Goal: Task Accomplishment & Management: Manage account settings

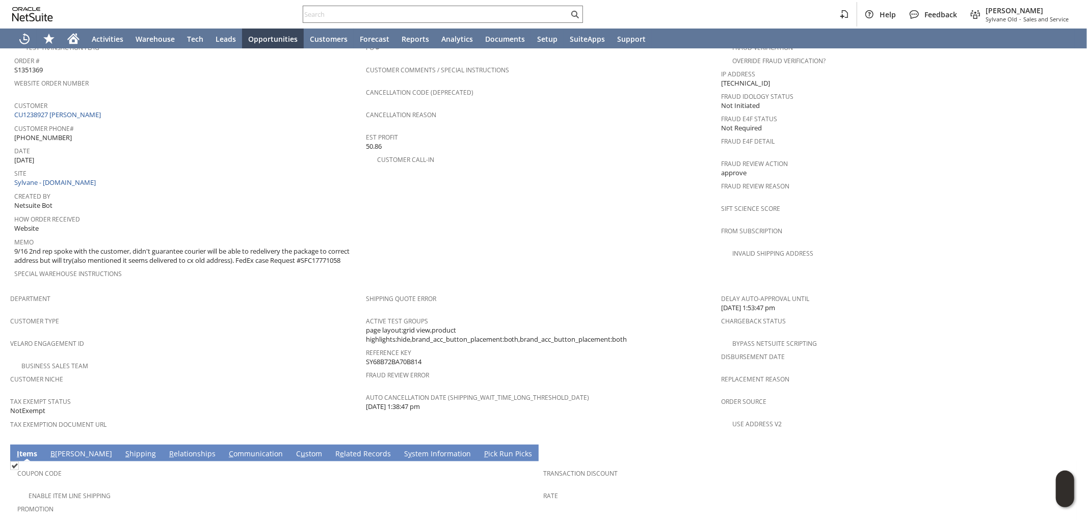
scroll to position [423, 0]
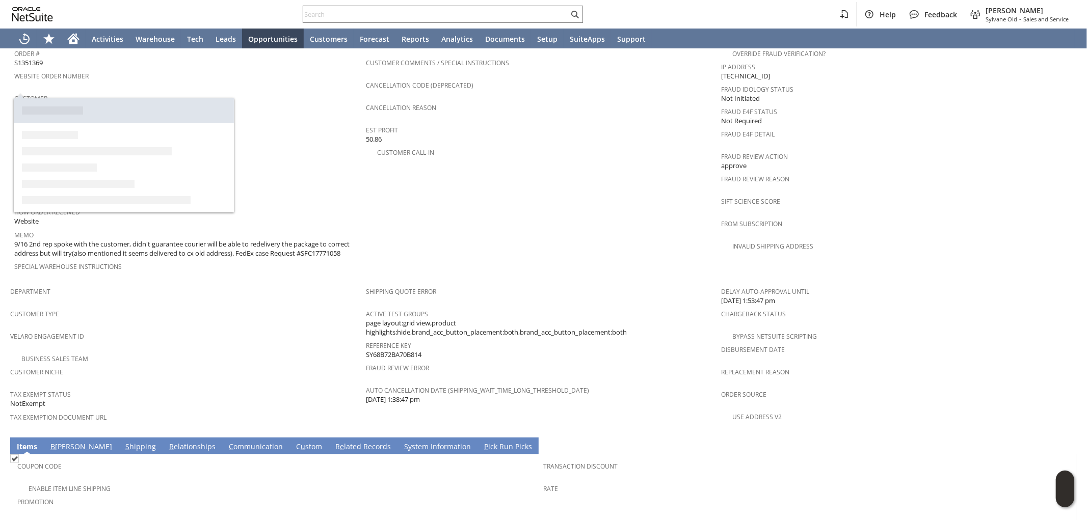
click at [83, 103] on link "CU1238927 Rozelle C Evans" at bounding box center [58, 107] width 89 height 9
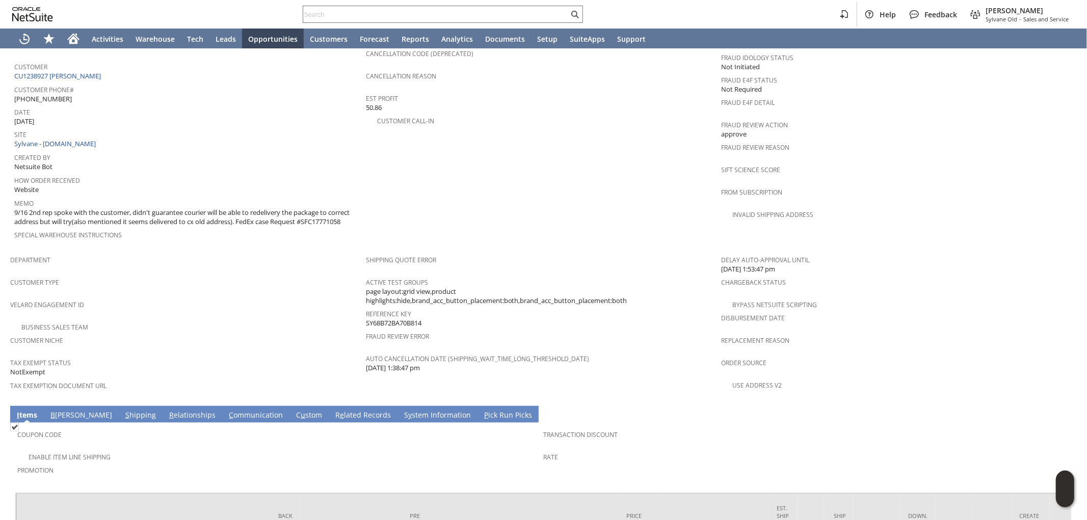
scroll to position [536, 0]
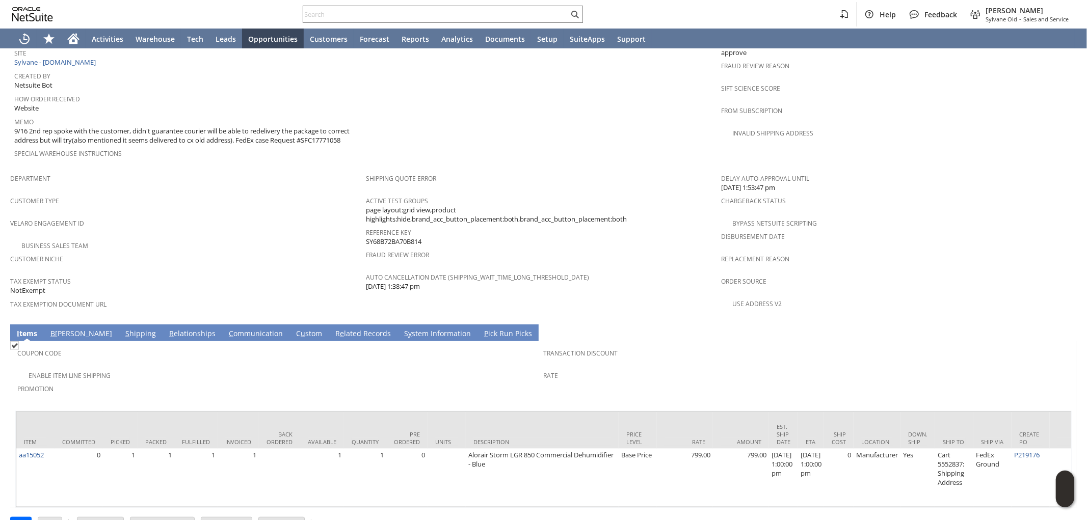
drag, startPoint x: 429, startPoint y: 218, endPoint x: 364, endPoint y: 215, distance: 65.3
click at [366, 225] on div "Reference Key SY68B72BA70B814" at bounding box center [541, 235] width 351 height 21
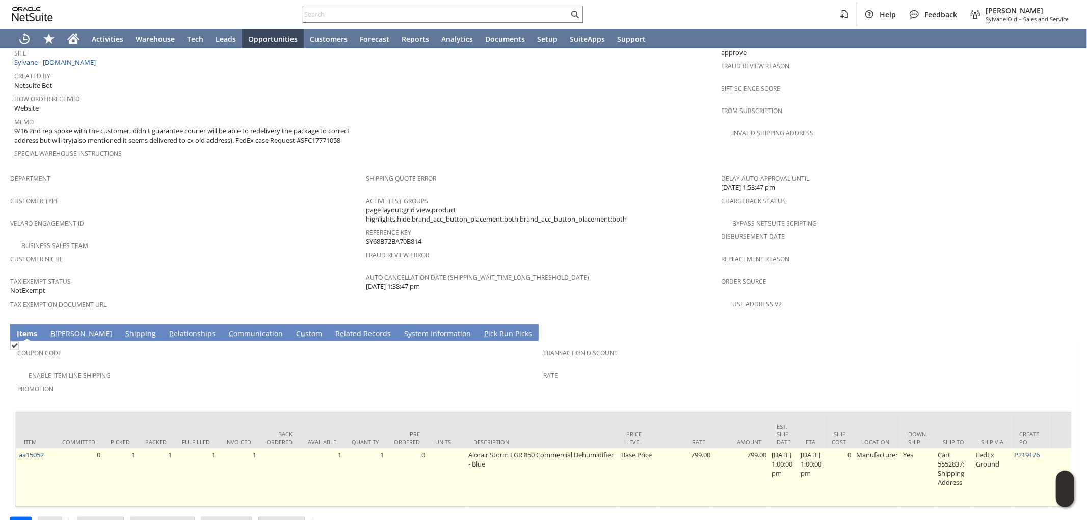
copy span "SY68B72BA70B814"
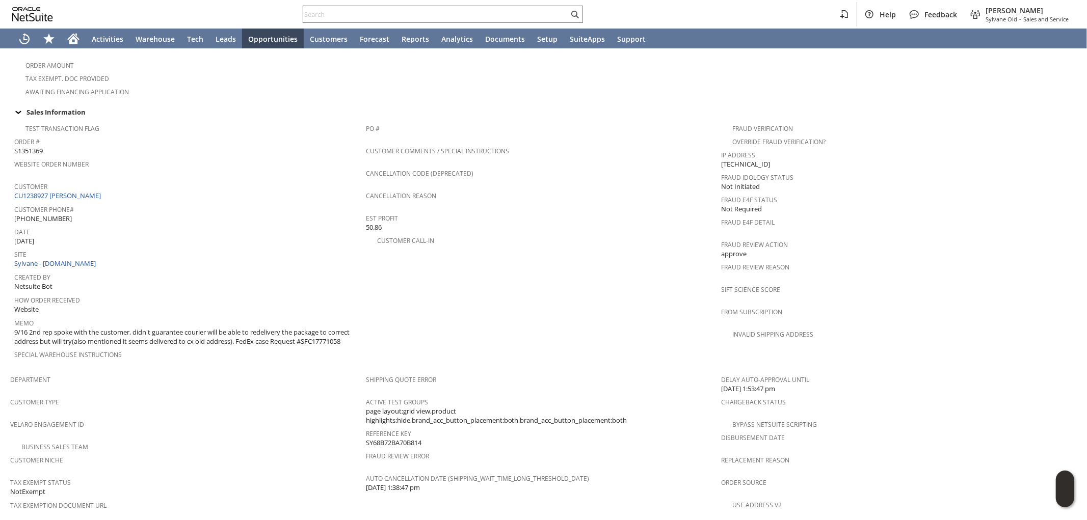
scroll to position [309, 0]
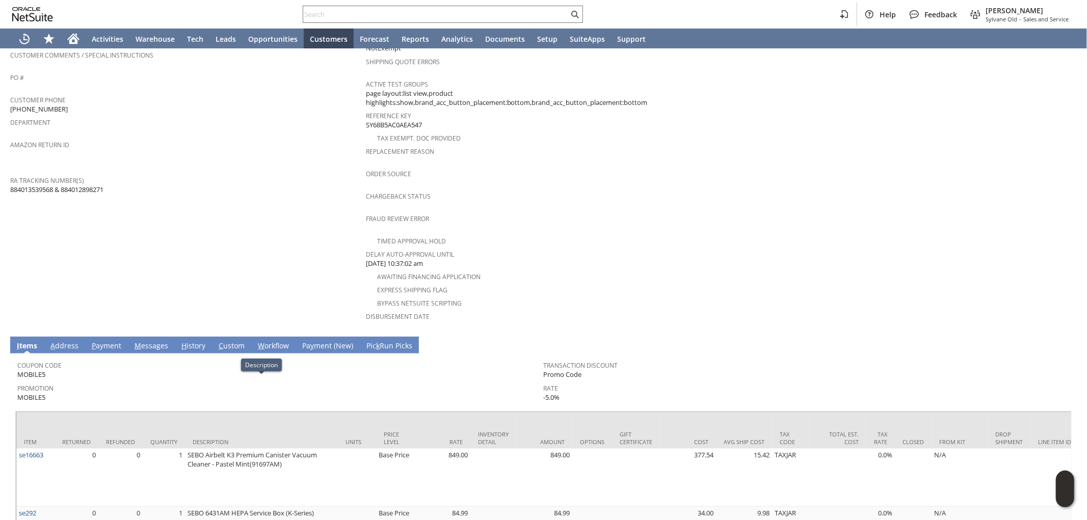
scroll to position [288, 0]
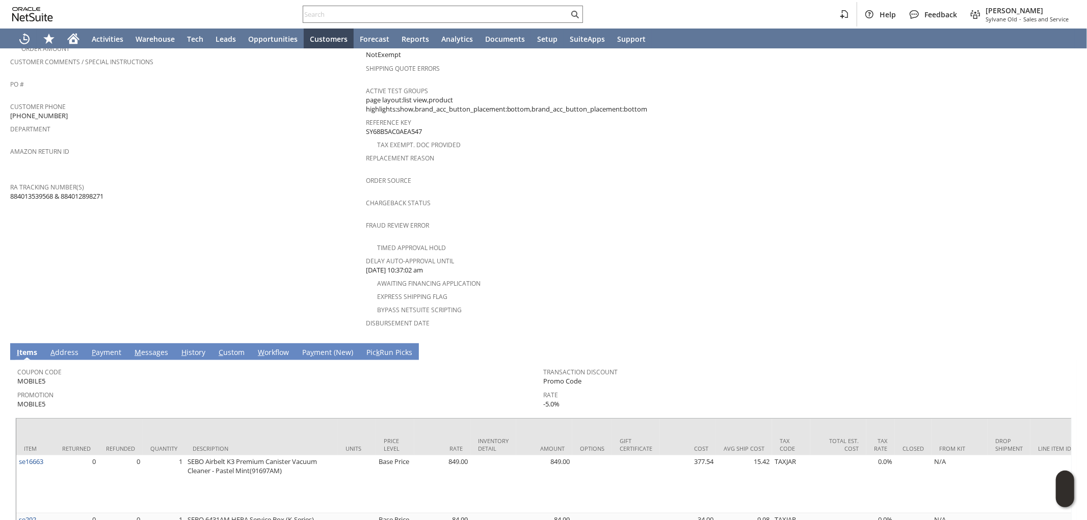
click at [195, 348] on link "H istory" at bounding box center [193, 353] width 29 height 11
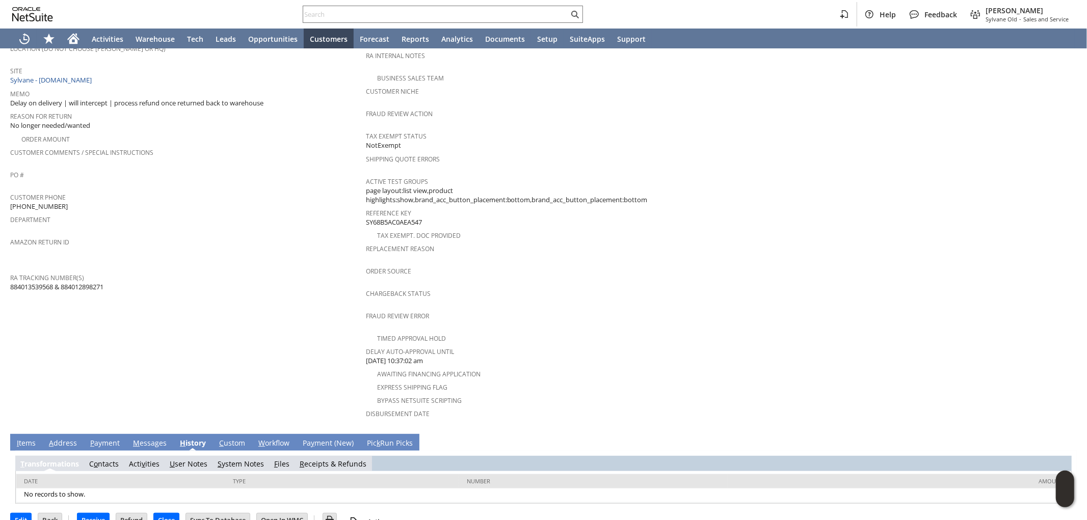
scroll to position [0, 0]
click at [241, 459] on link "S ystem Notes" at bounding box center [241, 464] width 46 height 10
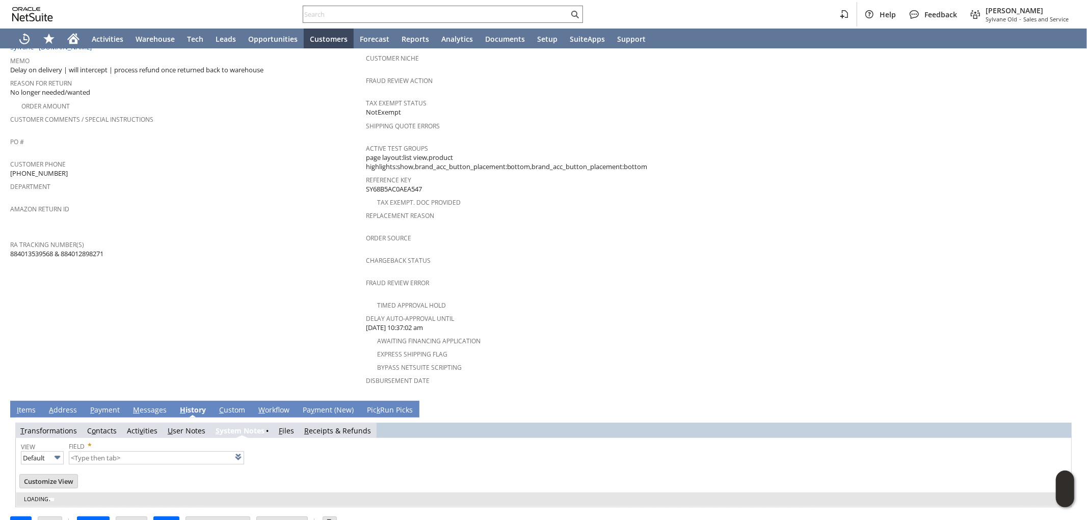
scroll to position [232, 0]
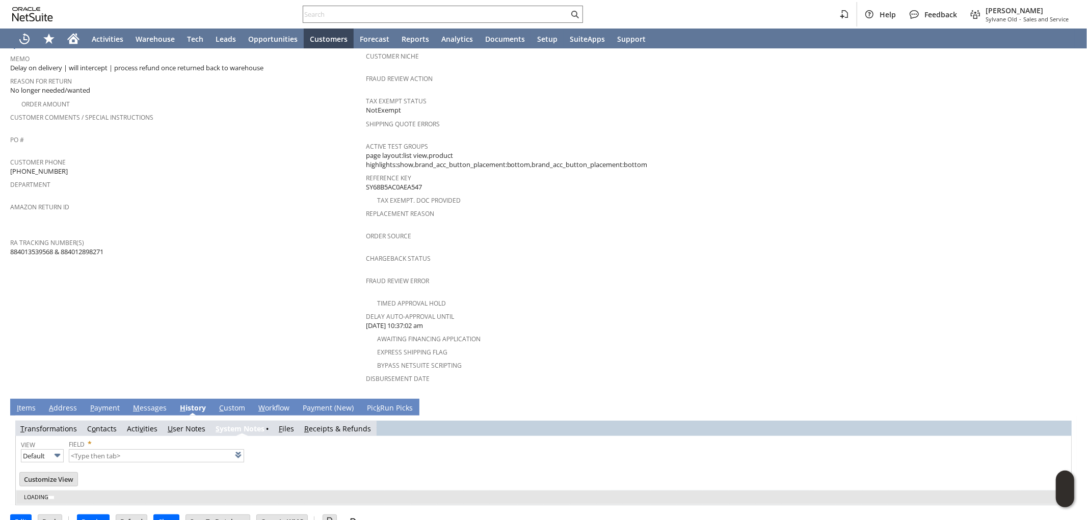
type input "1 to 25 of 76"
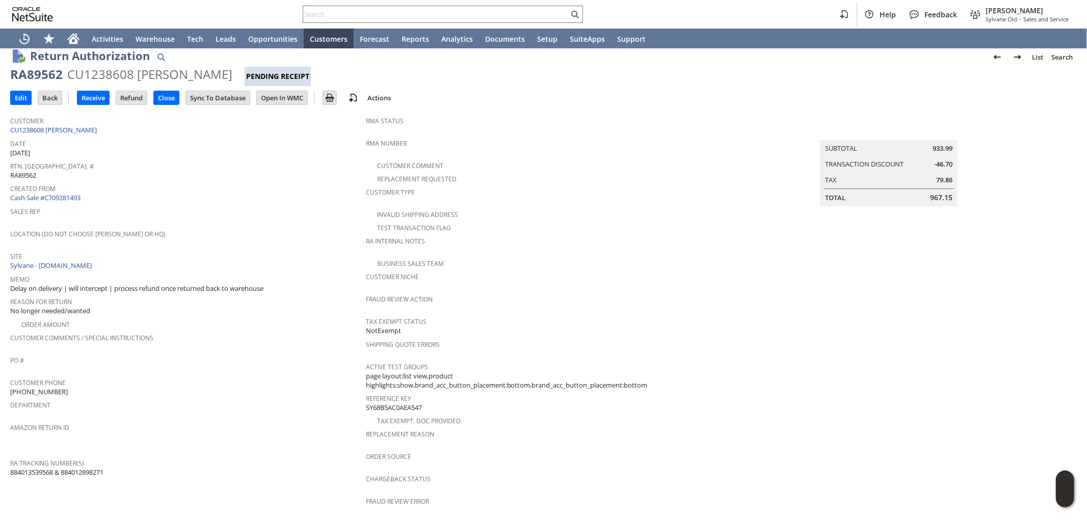
scroll to position [0, 0]
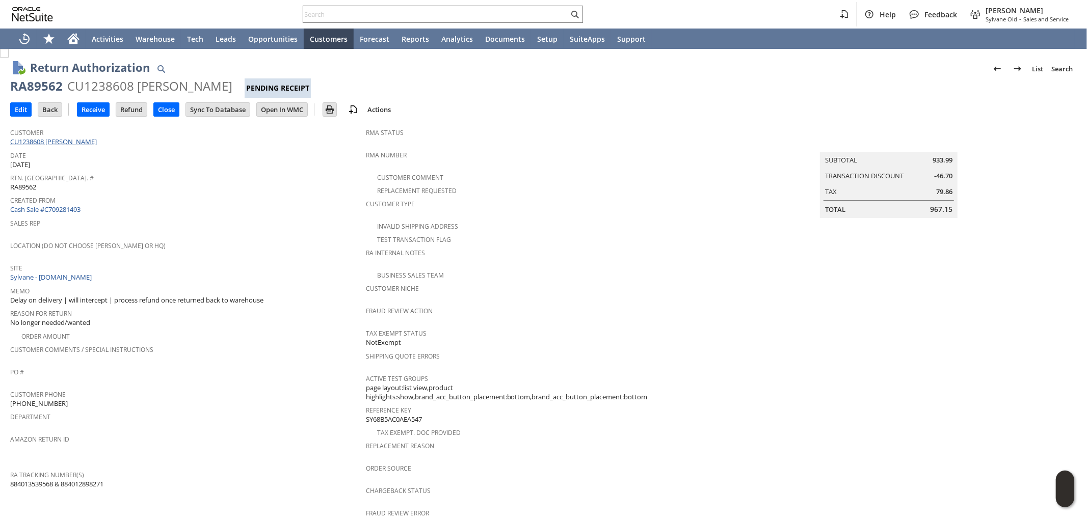
click at [73, 141] on link "CU1238608 [PERSON_NAME]" at bounding box center [54, 141] width 89 height 9
click at [24, 104] on input "Edit" at bounding box center [21, 109] width 20 height 13
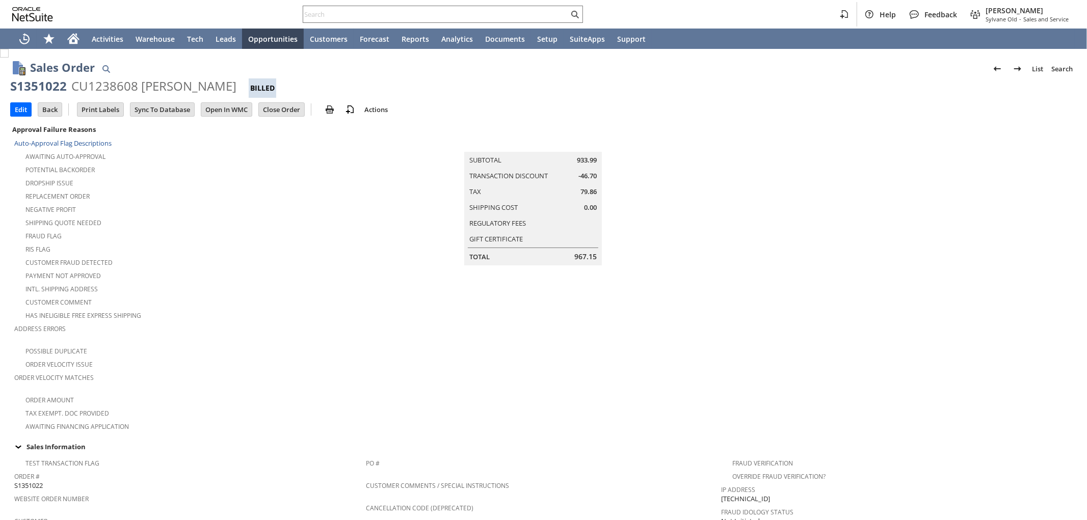
scroll to position [539, 0]
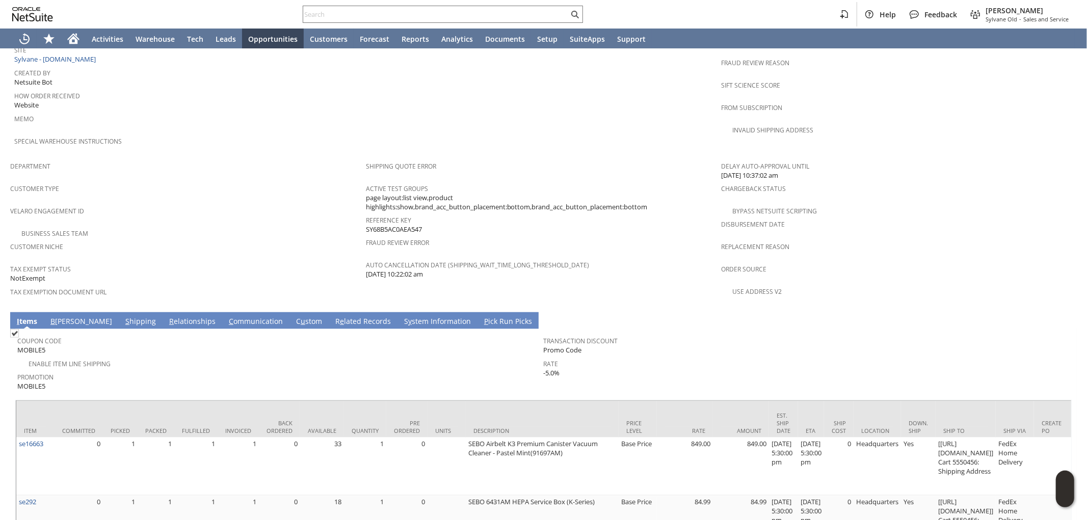
click at [123, 317] on link "S hipping" at bounding box center [141, 322] width 36 height 11
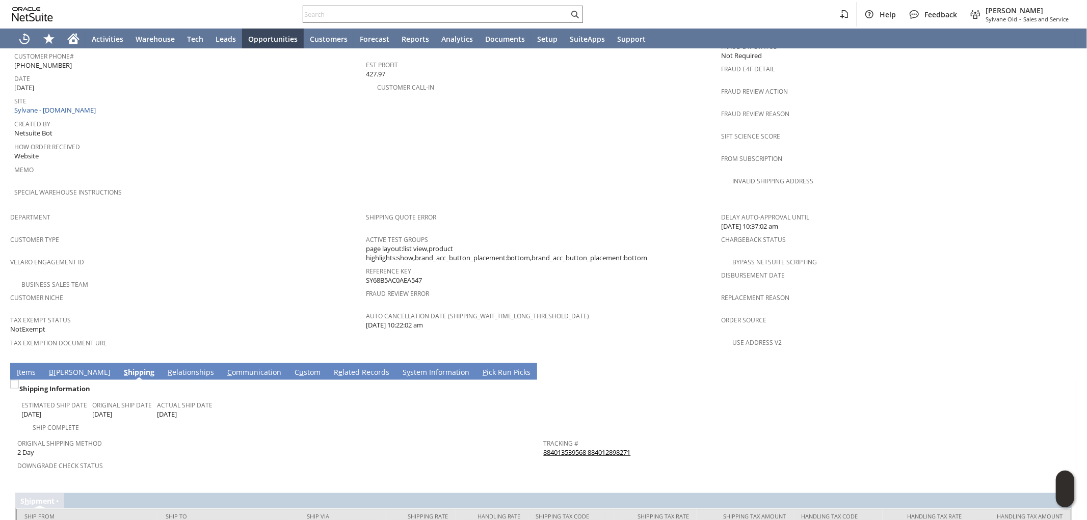
scroll to position [507, 0]
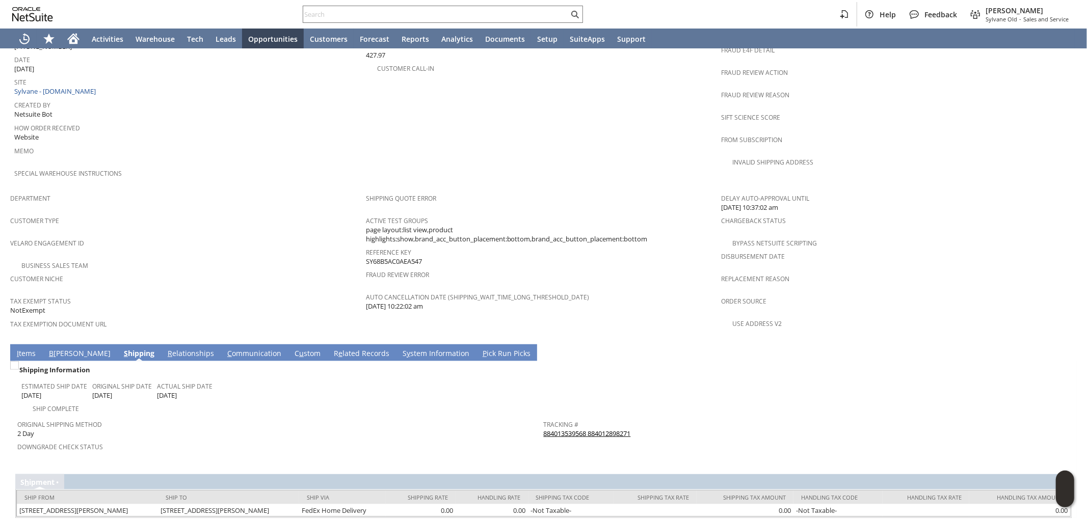
click at [31, 349] on link "I tems" at bounding box center [26, 354] width 24 height 11
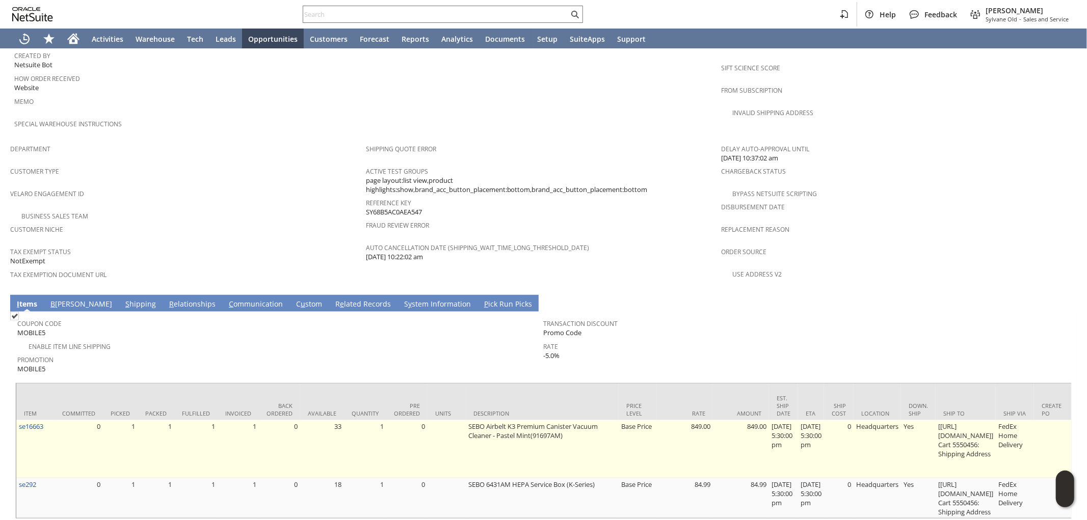
scroll to position [566, 0]
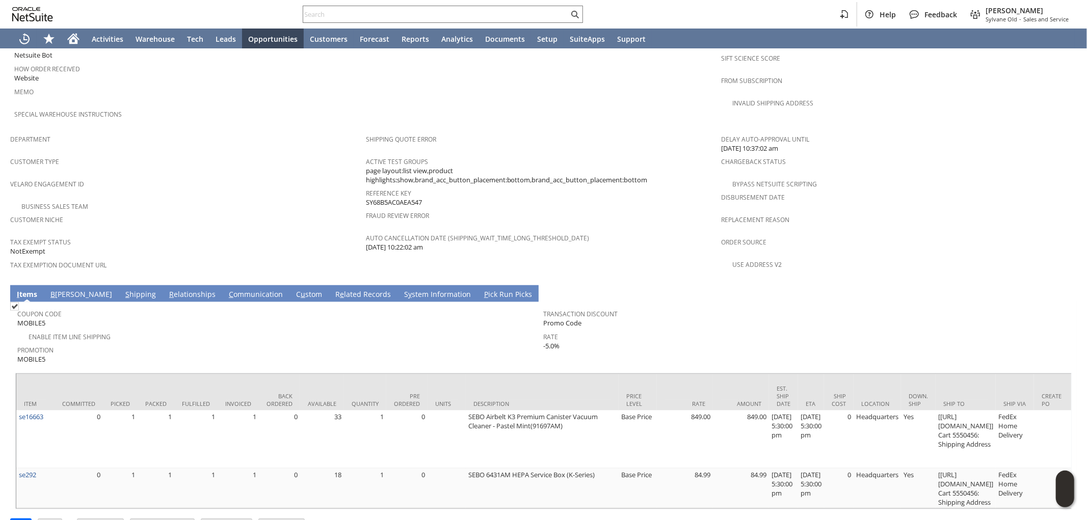
click at [123, 289] on link "S hipping" at bounding box center [141, 294] width 36 height 11
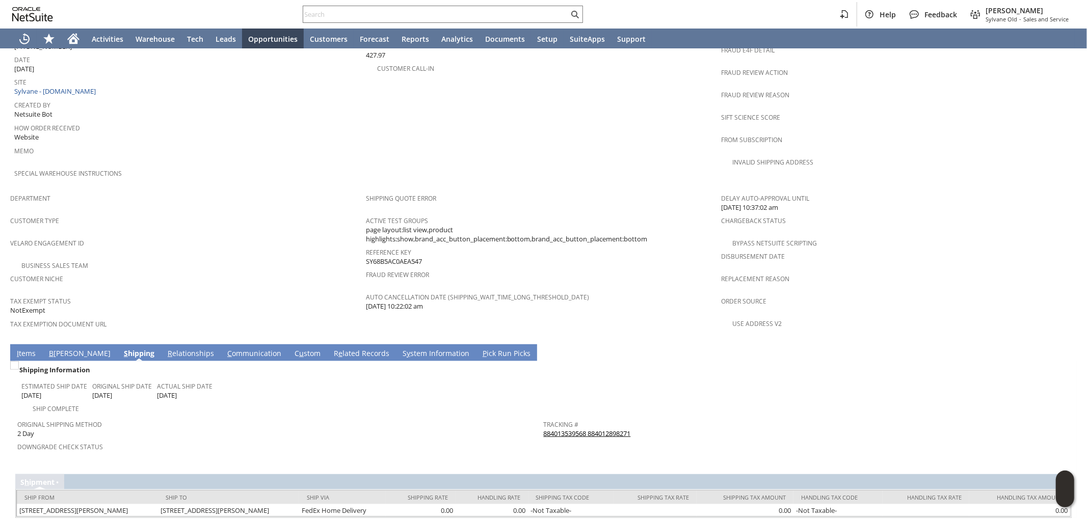
click at [583, 429] on link "884013539568 884012898271" at bounding box center [587, 433] width 87 height 9
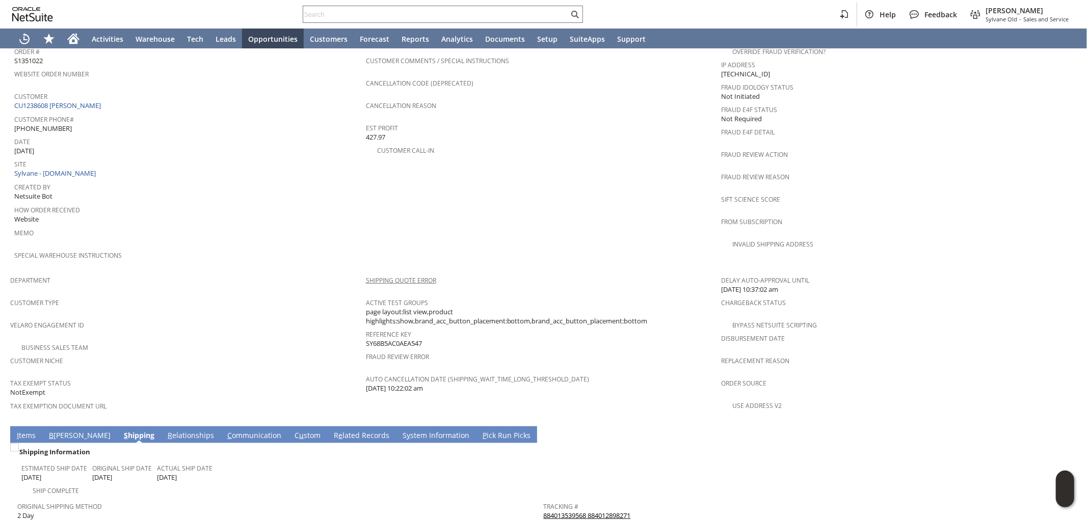
scroll to position [453, 0]
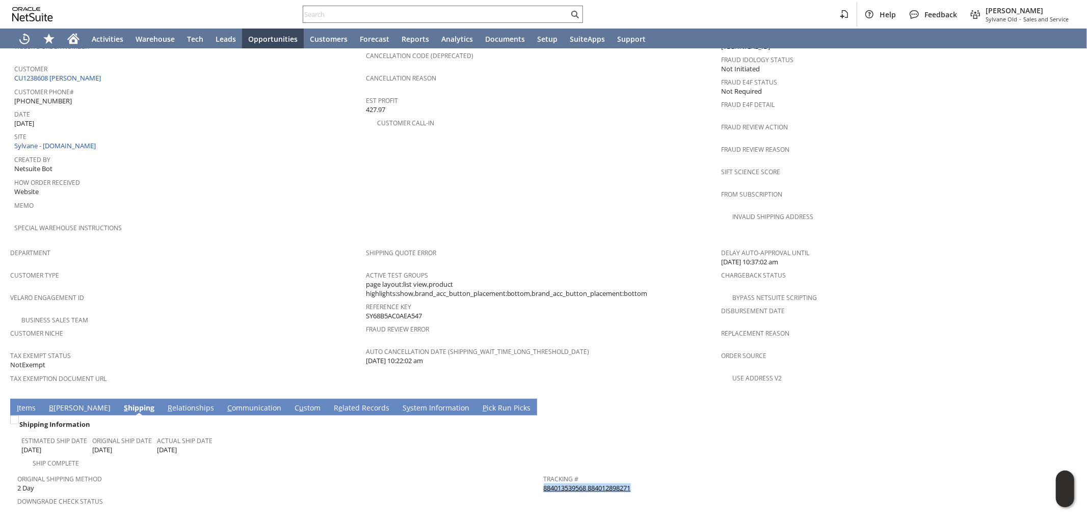
drag, startPoint x: 642, startPoint y: 452, endPoint x: 539, endPoint y: 455, distance: 103.0
click at [544, 472] on div "Tracking # 884013539568 884012898271" at bounding box center [804, 482] width 521 height 21
copy link "884013539568 884012898271"
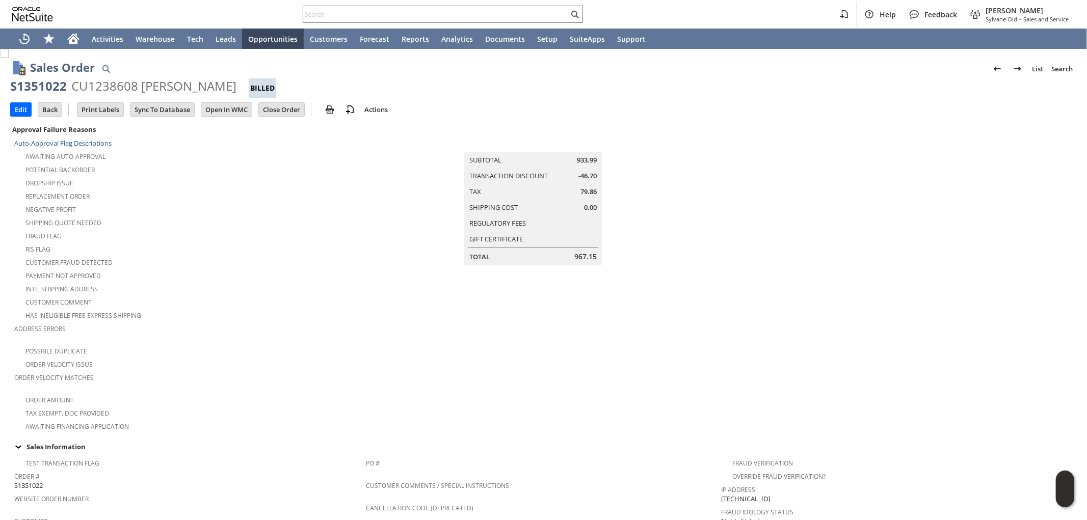
scroll to position [283, 0]
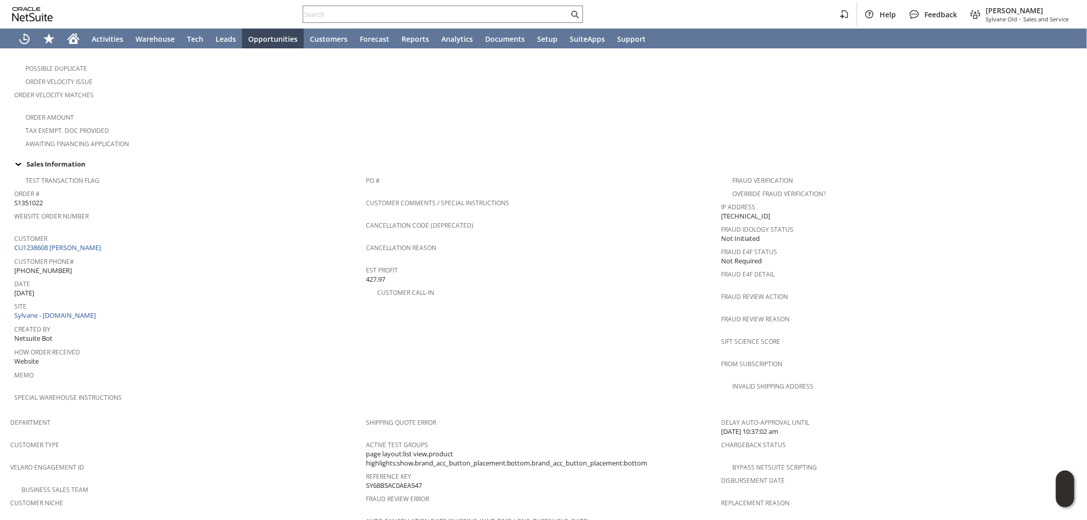
drag, startPoint x: 414, startPoint y: 25, endPoint x: 419, endPoint y: 19, distance: 8.0
click at [414, 25] on div "Help Feedback Mark Neri Sylvane Old - Sales and Service" at bounding box center [543, 14] width 1087 height 29
click at [419, 19] on input "text" at bounding box center [436, 14] width 266 height 12
paste input "8177066502"
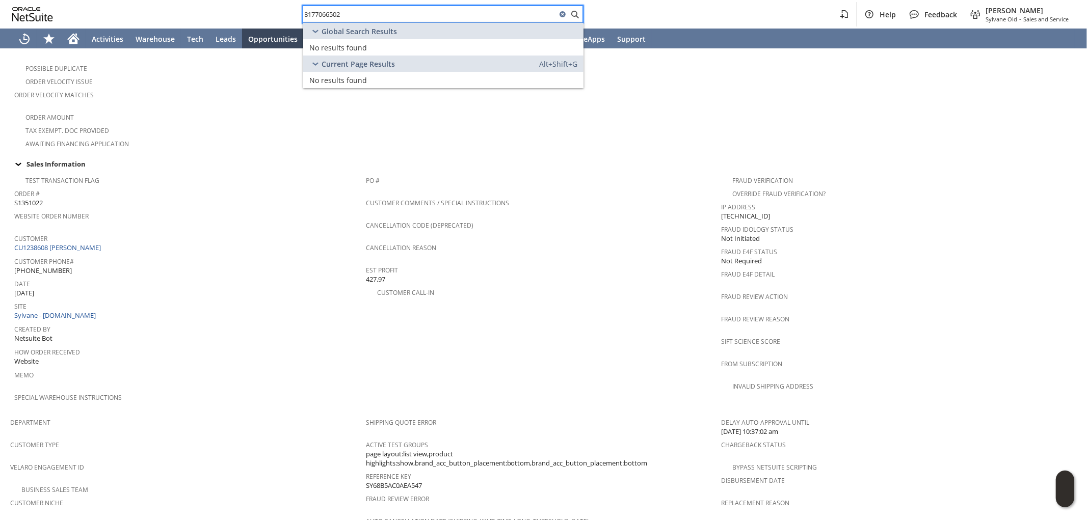
drag, startPoint x: 403, startPoint y: 16, endPoint x: 151, endPoint y: -7, distance: 252.8
click at [151, 0] on html "8177066502 Help Feedback Mark Neri Sylvane Old - Sales and Service Activities W…" at bounding box center [543, 260] width 1087 height 520
paste input "2127342411"
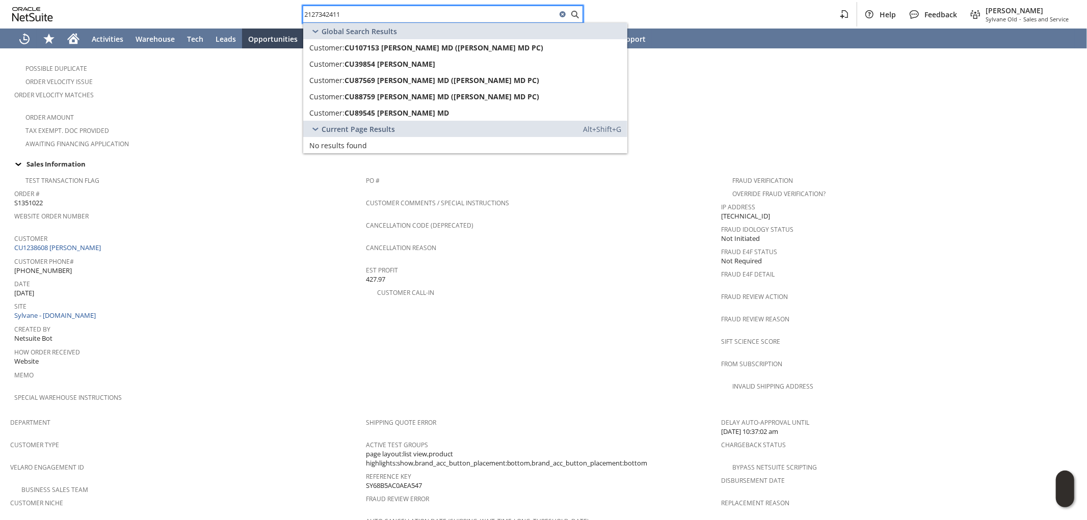
drag, startPoint x: 288, startPoint y: 2, endPoint x: 250, endPoint y: -5, distance: 38.8
click at [250, 0] on html "2127342411 Help Feedback Mark Neri Sylvane Old - Sales and Service Activities W…" at bounding box center [543, 260] width 1087 height 520
paste input "kw6292"
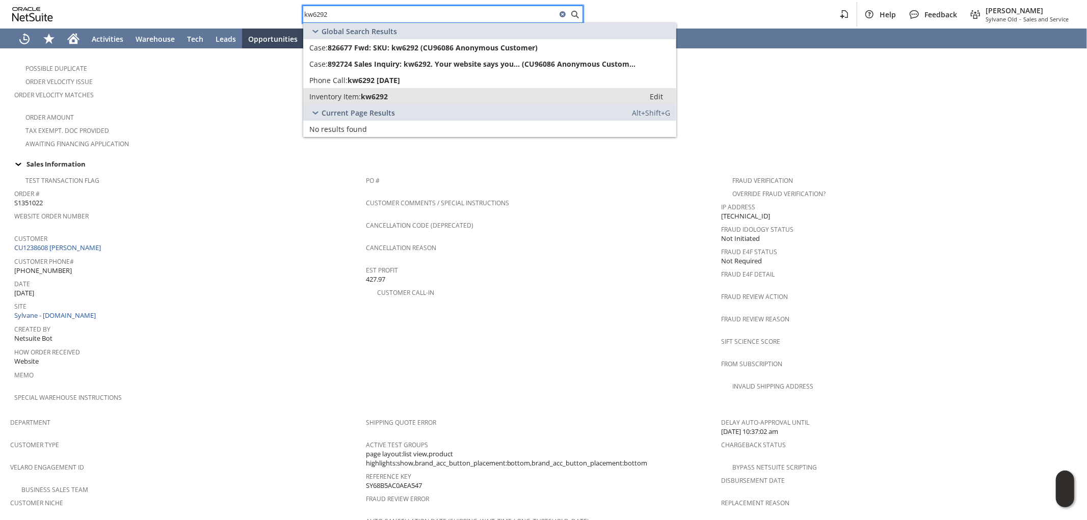
type input "kw6292"
click at [373, 97] on span "kw6292" at bounding box center [374, 97] width 27 height 10
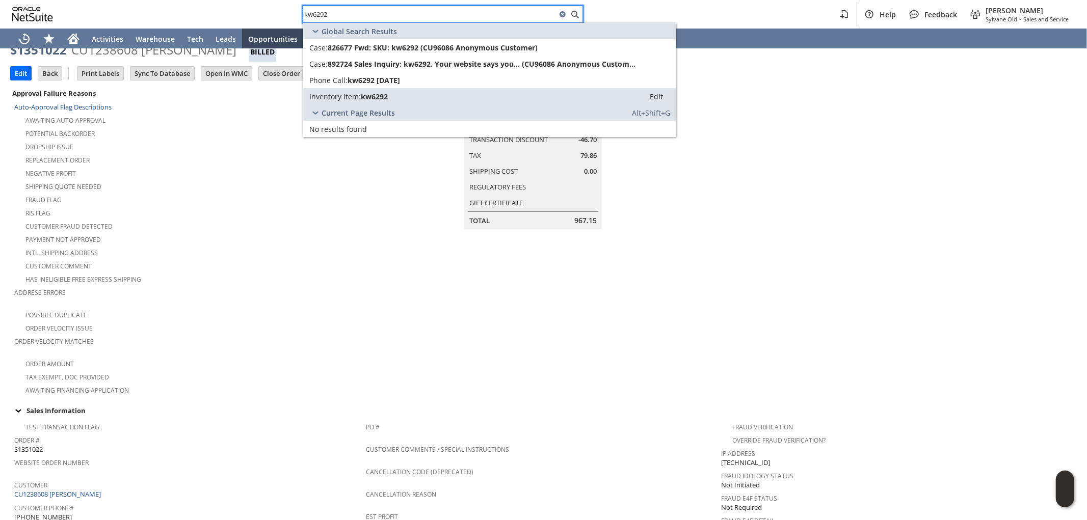
scroll to position [0, 0]
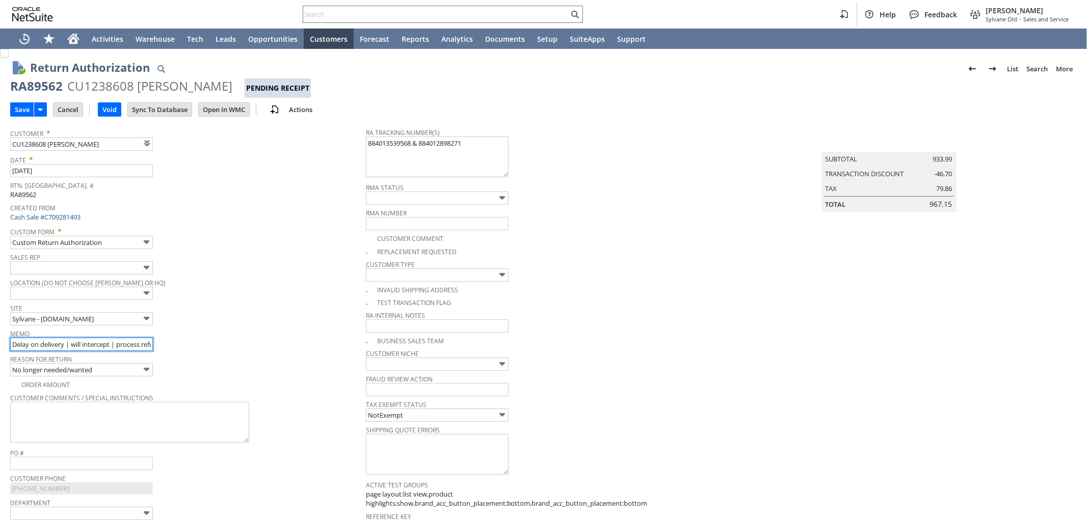
click at [13, 342] on input "Delay on delivery | will intercept | process refund once returned back to wareh…" at bounding box center [81, 344] width 143 height 13
paste input "SFC17835589"
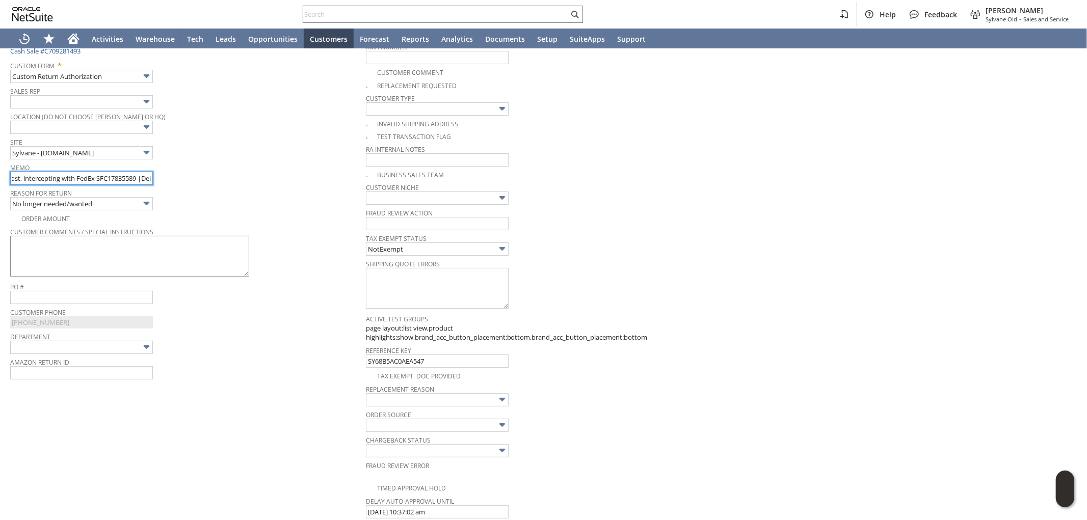
scroll to position [164, 0]
drag, startPoint x: 57, startPoint y: 180, endPoint x: 195, endPoint y: 175, distance: 138.2
click at [195, 175] on div "Memo Refund Seems Lost, intercepting with FedEx SFC17835589 |Delay on delivery …" at bounding box center [185, 175] width 351 height 24
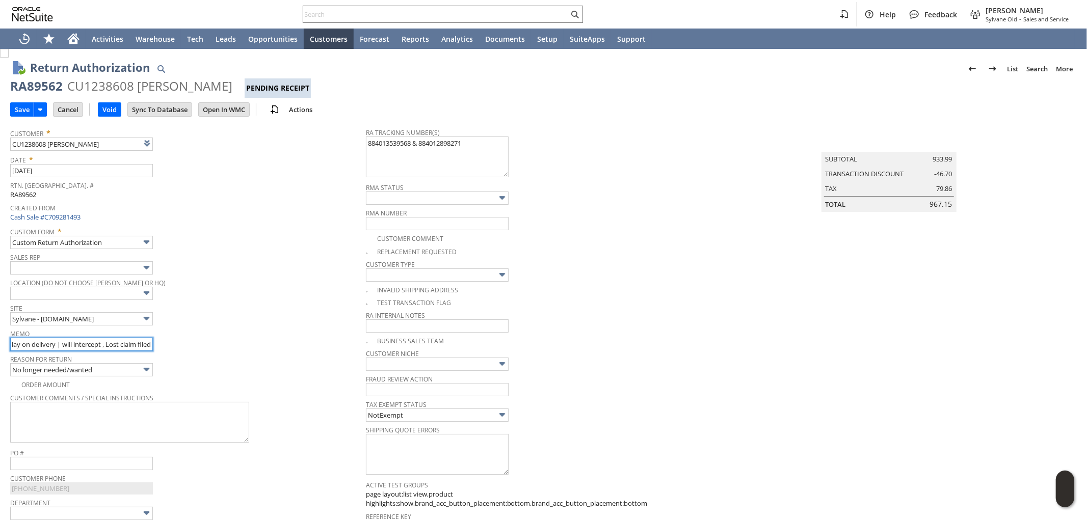
scroll to position [0, 195]
type input "Refund Seems Lost, intercepting with FedEx SFC17835589 |Delay on delivery | wil…"
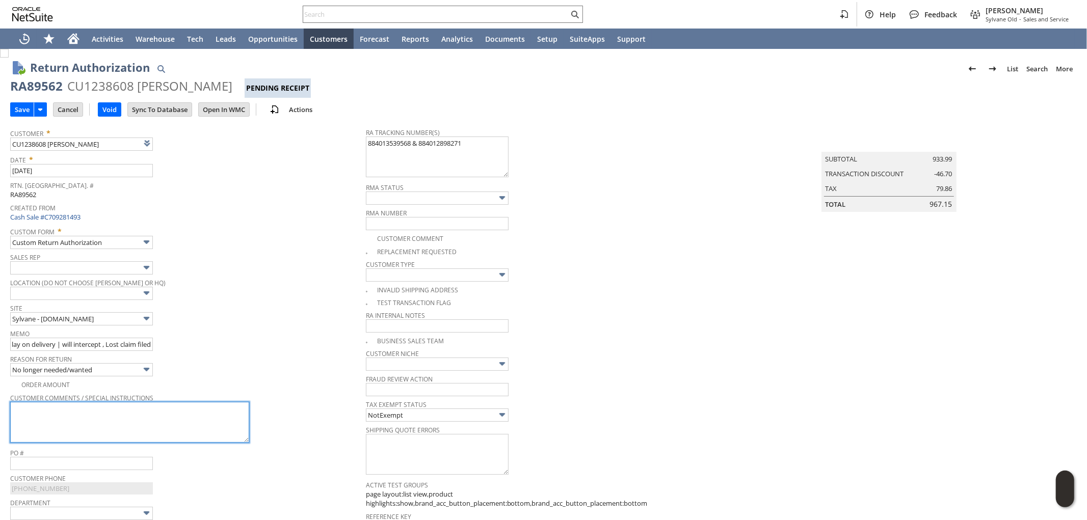
click at [173, 421] on textarea at bounding box center [129, 422] width 239 height 41
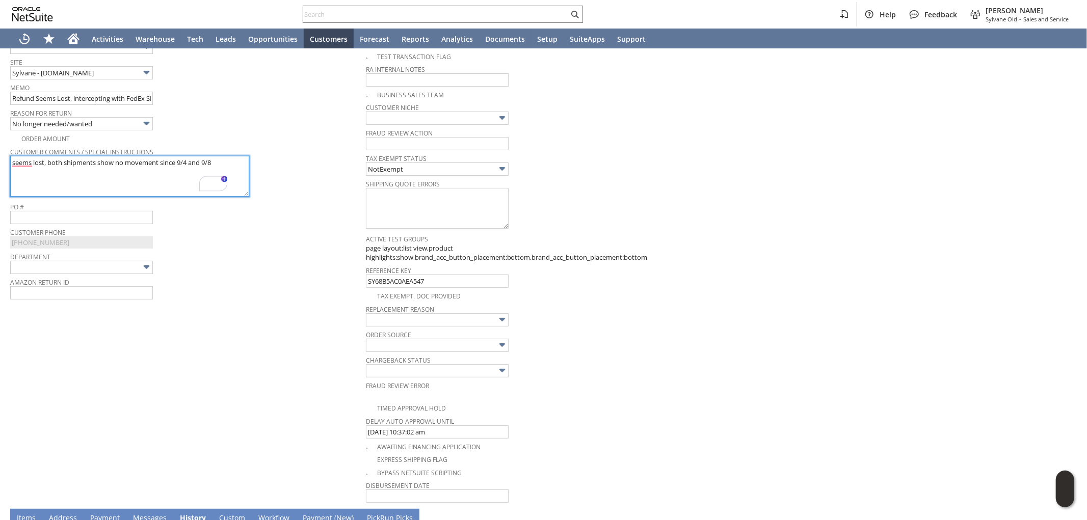
scroll to position [0, 0]
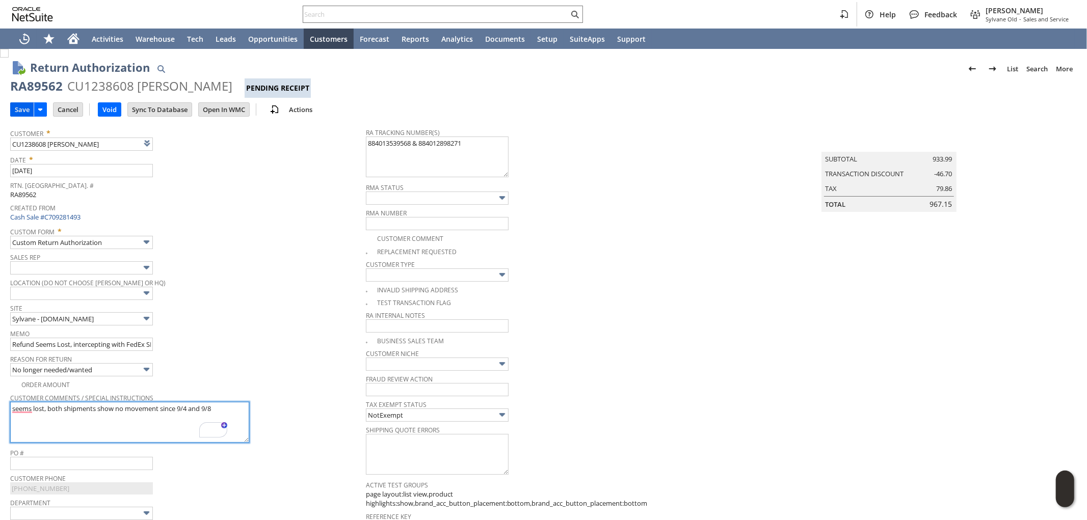
type textarea "seems lost, both shipments show no movement since 9/4 and 9/8"
click at [23, 106] on input "Save" at bounding box center [22, 109] width 23 height 13
